Goal: Information Seeking & Learning: Learn about a topic

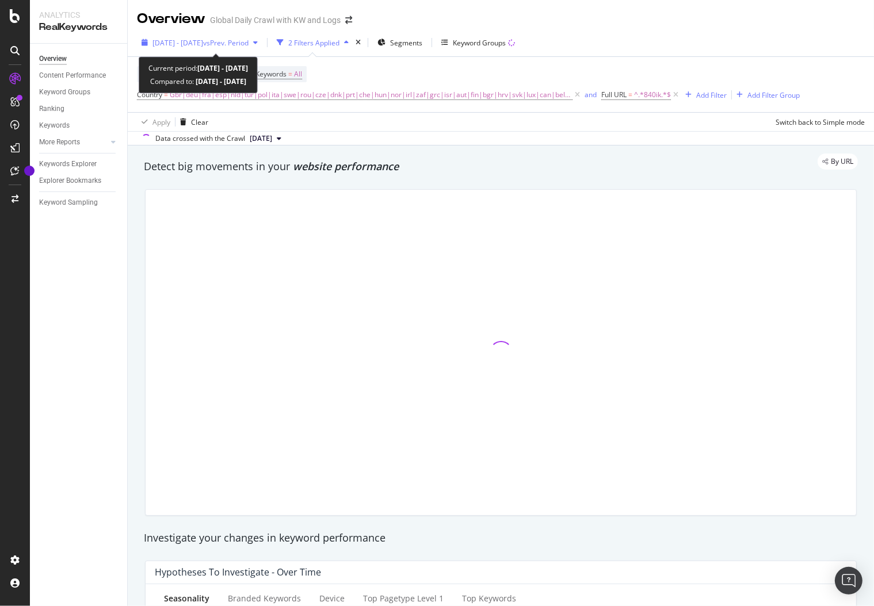
click at [248, 41] on span "vs Prev. Period" at bounding box center [225, 43] width 45 height 10
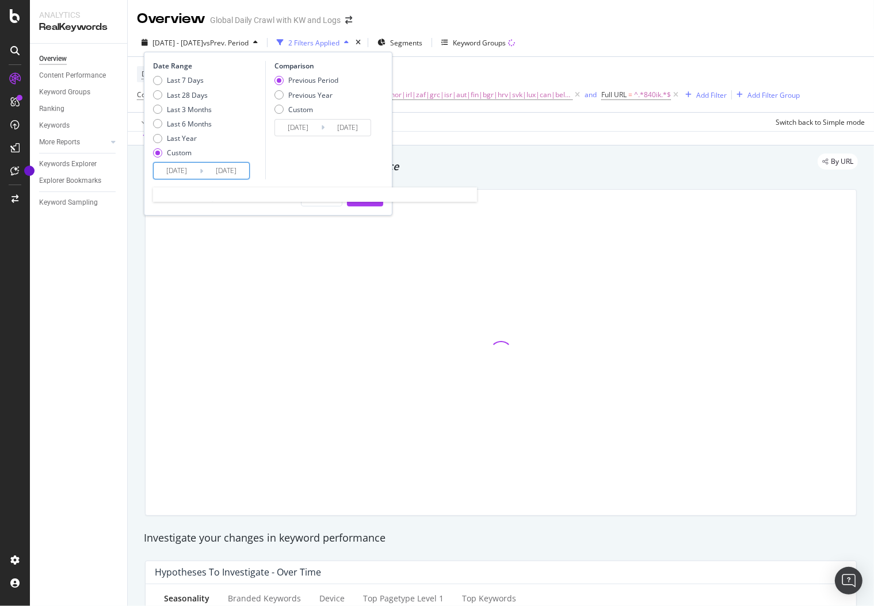
click at [192, 174] on input "[DATE]" at bounding box center [177, 171] width 46 height 16
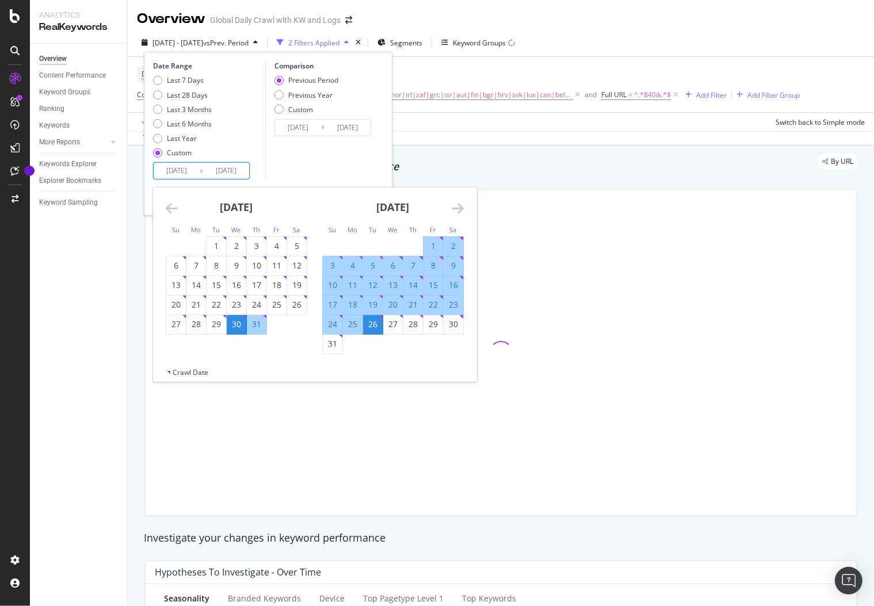
click at [458, 209] on icon "Move forward to switch to the next month." at bounding box center [458, 208] width 12 height 14
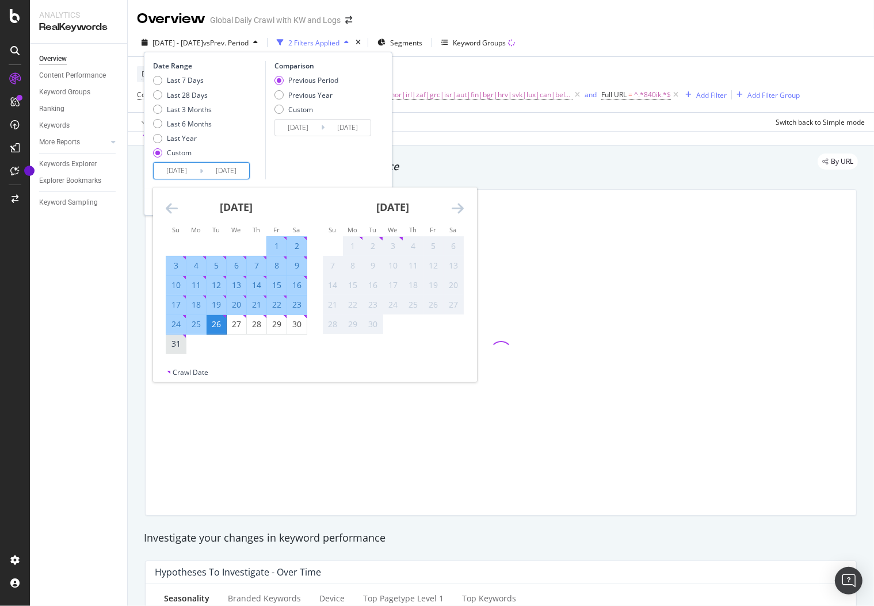
click at [169, 351] on div "31" at bounding box center [176, 344] width 20 height 19
type input "2025/08/31"
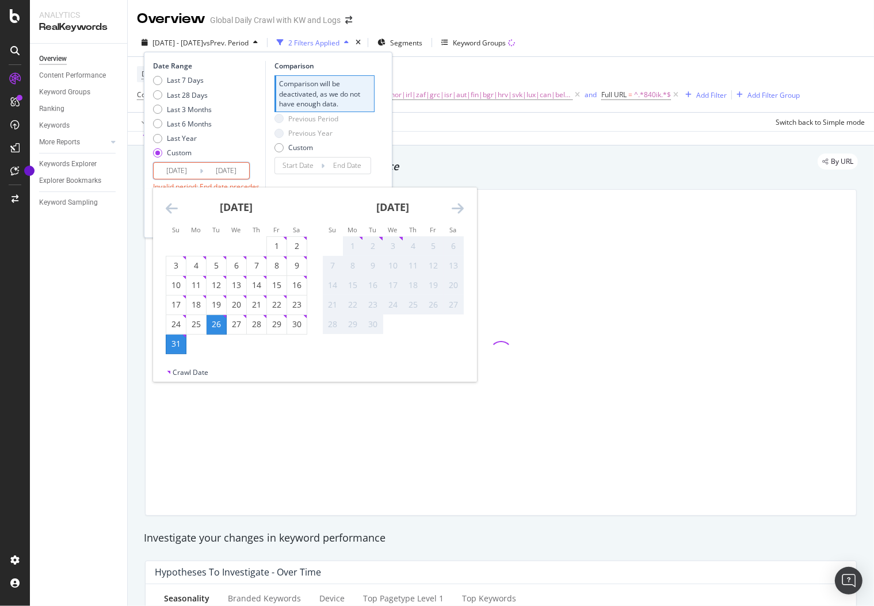
click at [510, 133] on div "Data crossed with the Crawl 2025 Aug. 26th" at bounding box center [501, 138] width 746 height 14
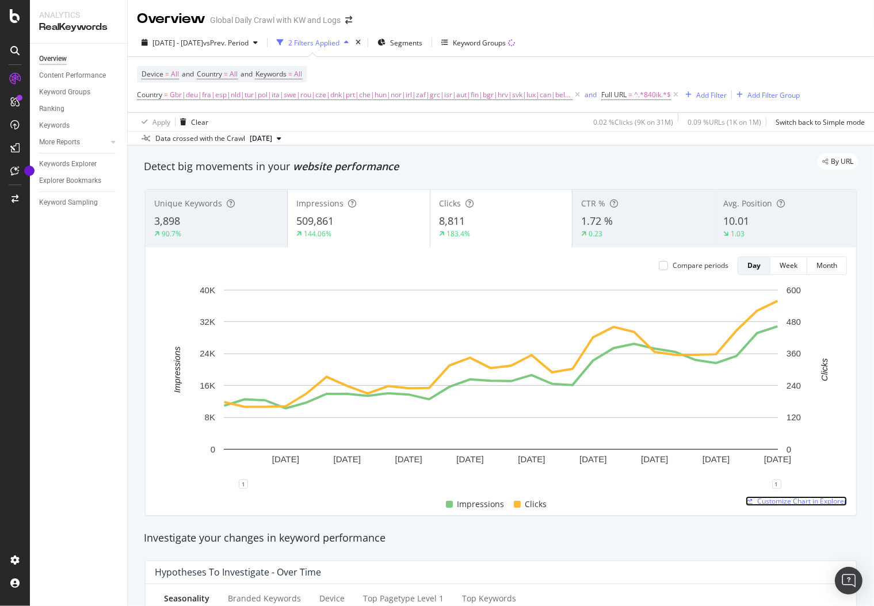
click at [773, 499] on span "Customize Chart in Explorer" at bounding box center [802, 501] width 90 height 10
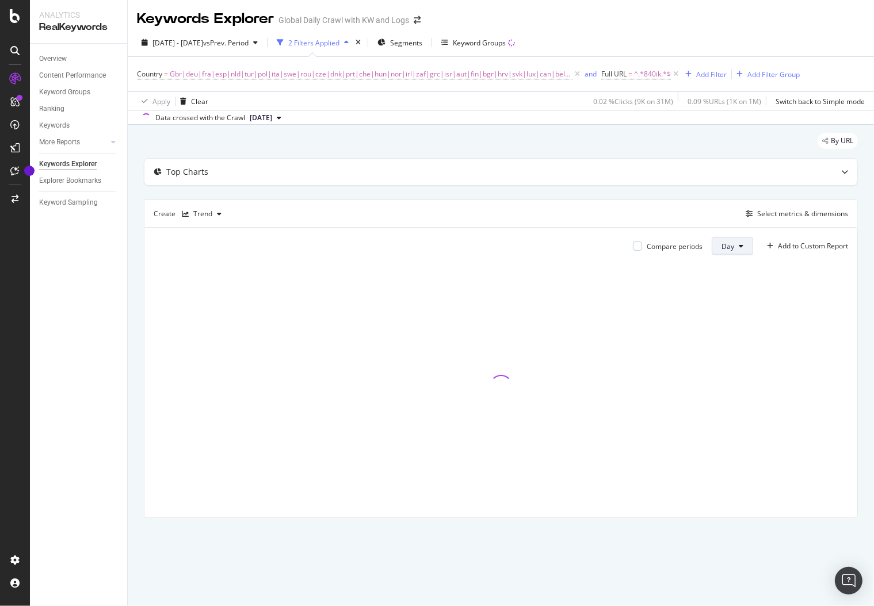
click at [741, 247] on icon at bounding box center [741, 246] width 5 height 7
click at [641, 183] on div "Top Charts" at bounding box center [500, 172] width 713 height 26
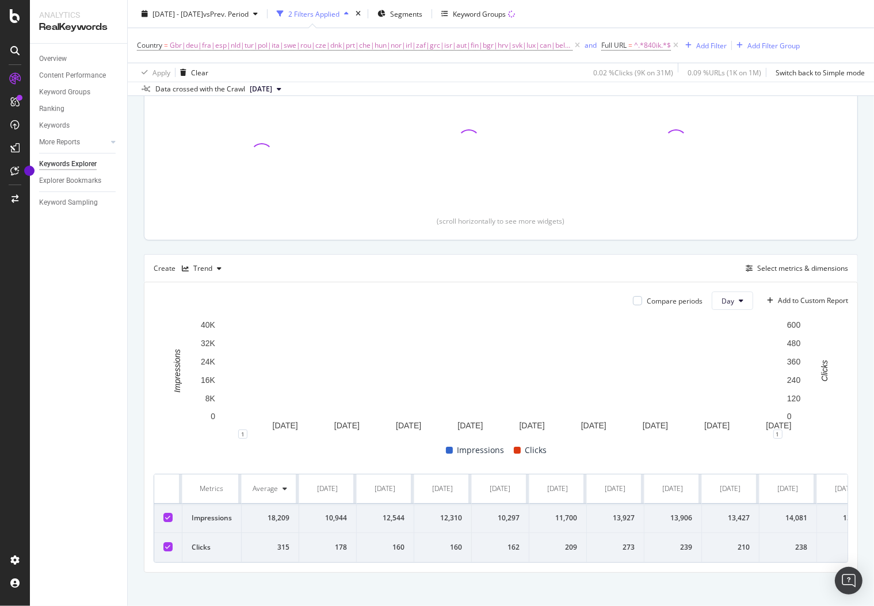
scroll to position [170, 0]
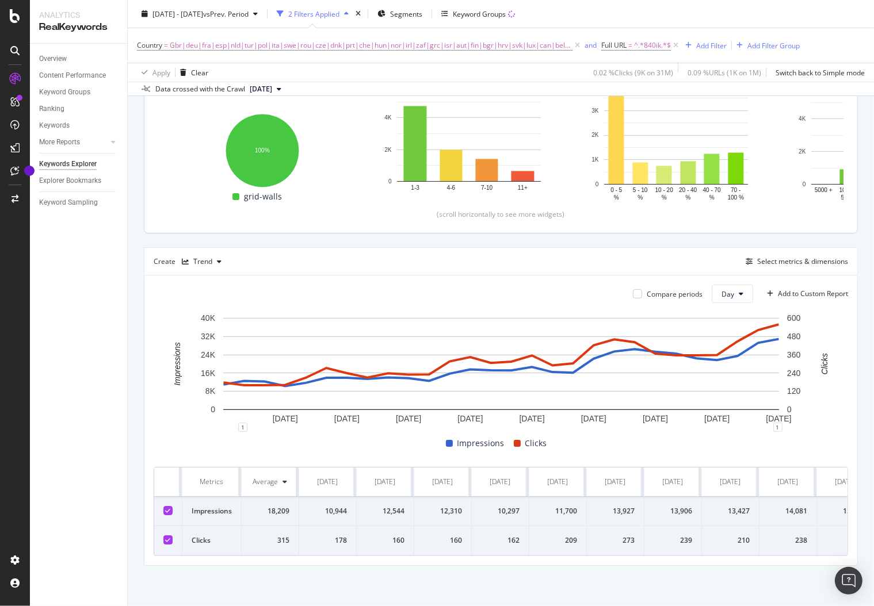
click at [677, 264] on div "Create Trend Select metrics & dimensions" at bounding box center [501, 261] width 714 height 28
click at [736, 288] on button "Day" at bounding box center [732, 294] width 41 height 18
click at [690, 256] on div "Create Trend Select metrics & dimensions" at bounding box center [501, 261] width 714 height 28
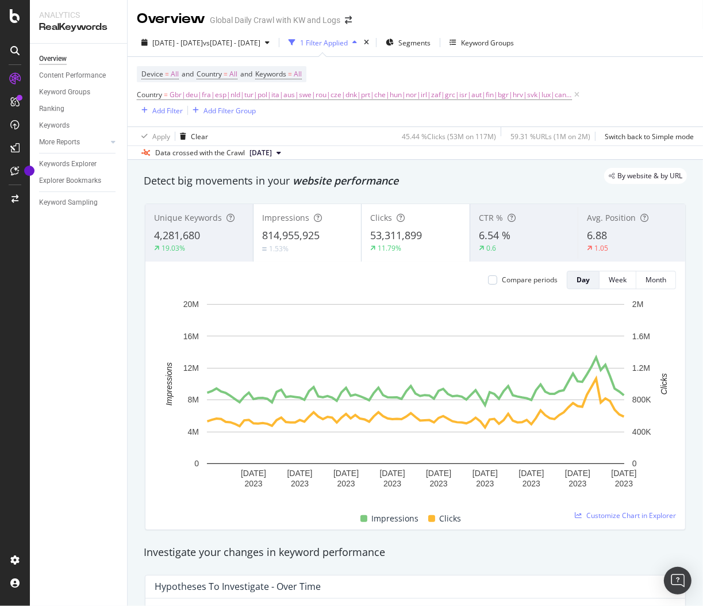
click at [293, 30] on div "[DATE] - [DATE] vs [DATE] - [DATE] 1 Filter Applied Segments Keyword Groups Dev…" at bounding box center [416, 94] width 576 height 131
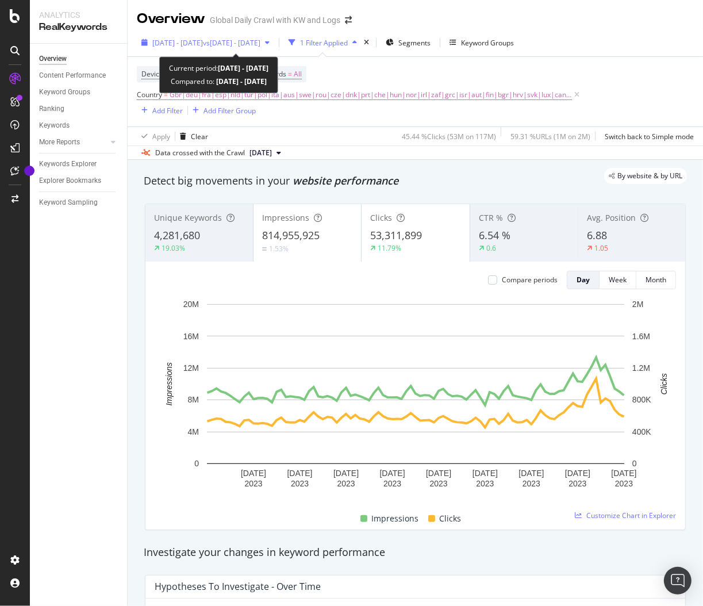
click at [261, 44] on span "vs [DATE] - [DATE]" at bounding box center [232, 43] width 58 height 10
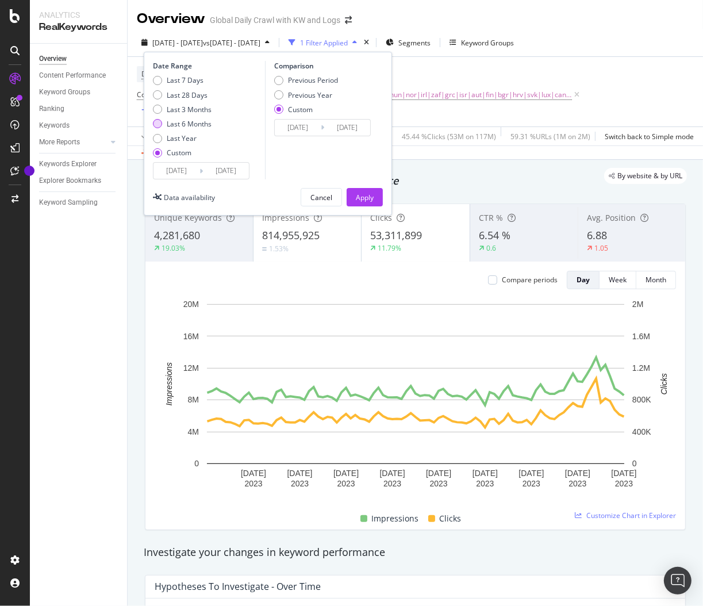
click at [184, 121] on div "Last 6 Months" at bounding box center [189, 124] width 45 height 10
type input "[DATE]"
click at [180, 108] on div "Last 3 Months" at bounding box center [189, 110] width 45 height 10
click at [181, 94] on div "Last 28 Days" at bounding box center [187, 95] width 41 height 10
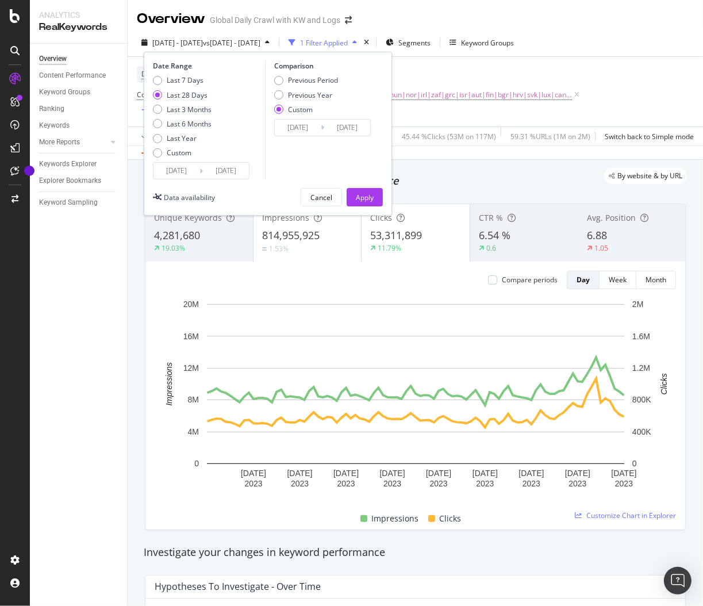
click at [190, 167] on input "[DATE]" at bounding box center [177, 171] width 46 height 16
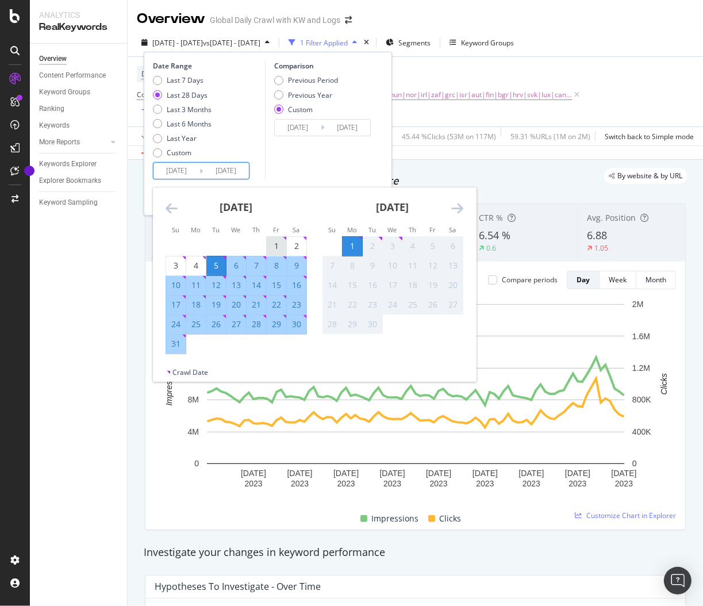
click at [275, 244] on div "1" at bounding box center [277, 246] width 20 height 12
type input "[DATE]"
click at [176, 338] on div "31" at bounding box center [176, 344] width 20 height 12
type input "[DATE]"
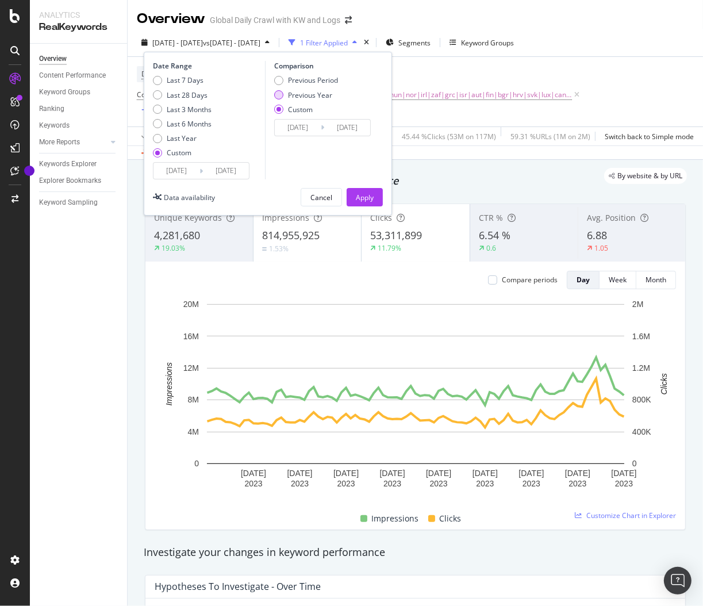
click at [305, 97] on div "Previous Year" at bounding box center [310, 95] width 44 height 10
type input "[DATE]"
click at [307, 128] on input "[DATE]" at bounding box center [298, 128] width 46 height 16
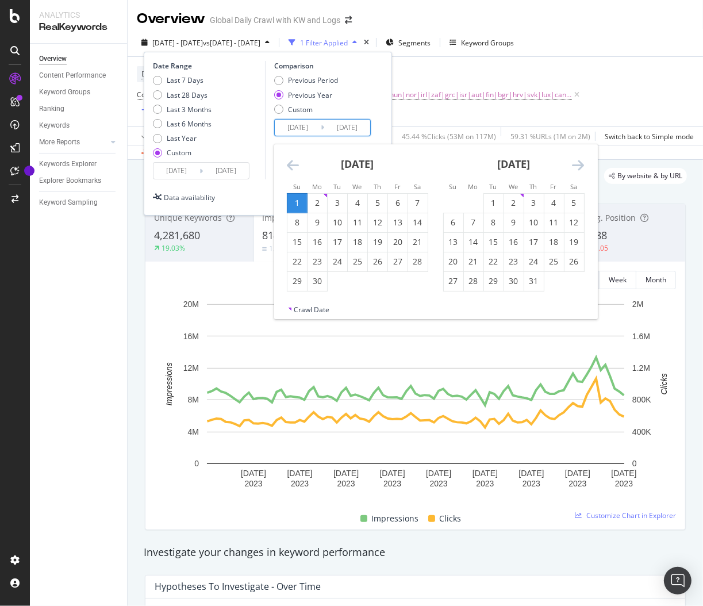
click at [296, 166] on icon "Move backward to switch to the previous month." at bounding box center [293, 165] width 12 height 14
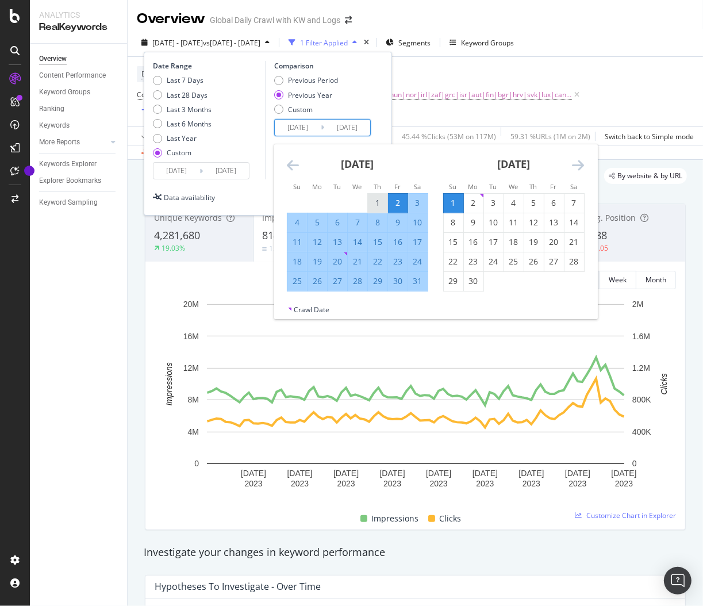
click at [369, 199] on div "1" at bounding box center [378, 203] width 20 height 12
type input "[DATE]"
click at [416, 279] on div "31" at bounding box center [418, 282] width 20 height 12
type input "[DATE]"
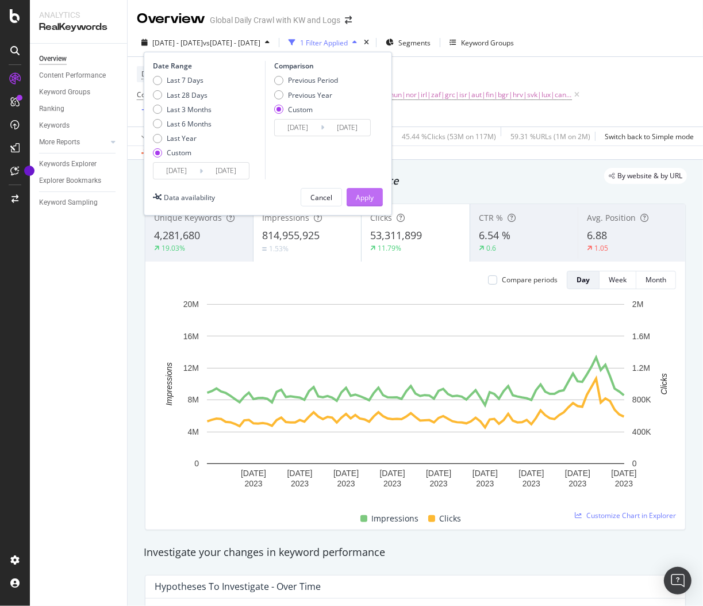
click at [373, 196] on div "Apply" at bounding box center [365, 198] width 18 height 10
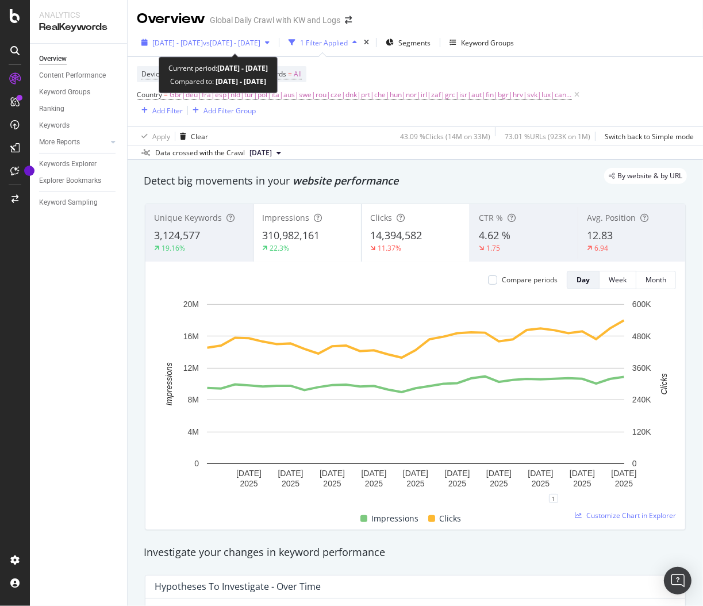
click at [255, 42] on span "vs [DATE] - [DATE]" at bounding box center [232, 43] width 58 height 10
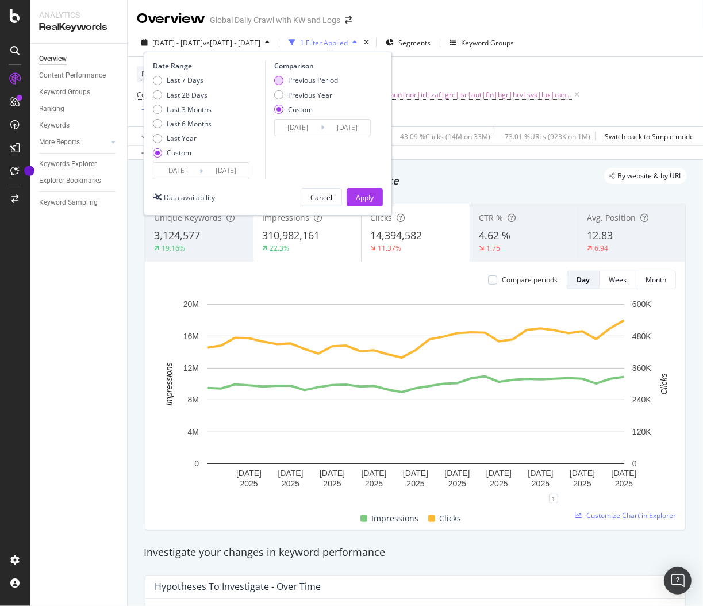
click at [289, 81] on div "Previous Period" at bounding box center [313, 80] width 50 height 10
type input "[DATE]"
click at [307, 124] on input "[DATE]" at bounding box center [298, 128] width 46 height 16
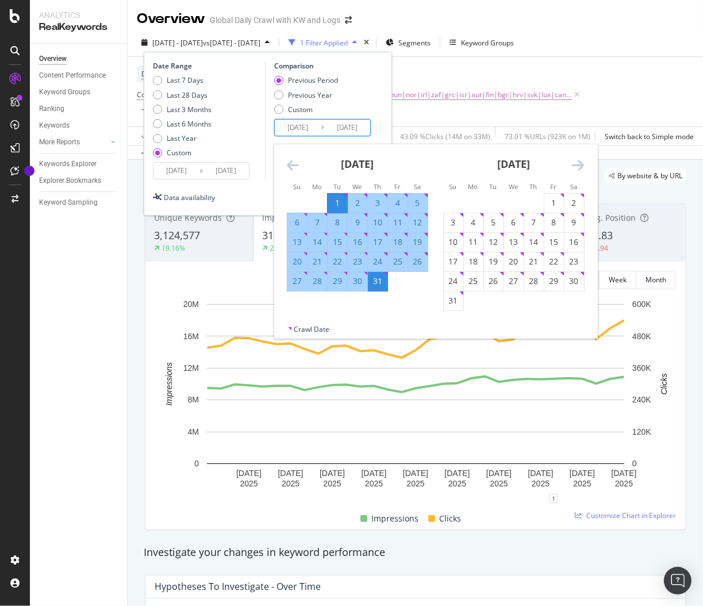
click at [376, 100] on div "Date Range Last 7 Days Last 28 Days Last 3 Months Last 6 Months Last Year Custo…" at bounding box center [268, 120] width 230 height 118
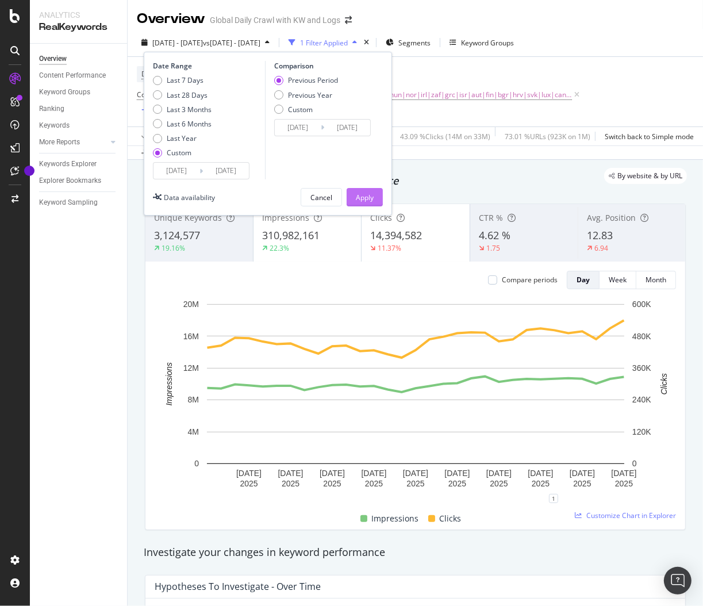
click at [360, 198] on div "Apply" at bounding box center [365, 198] width 18 height 10
